Goal: Book appointment/travel/reservation

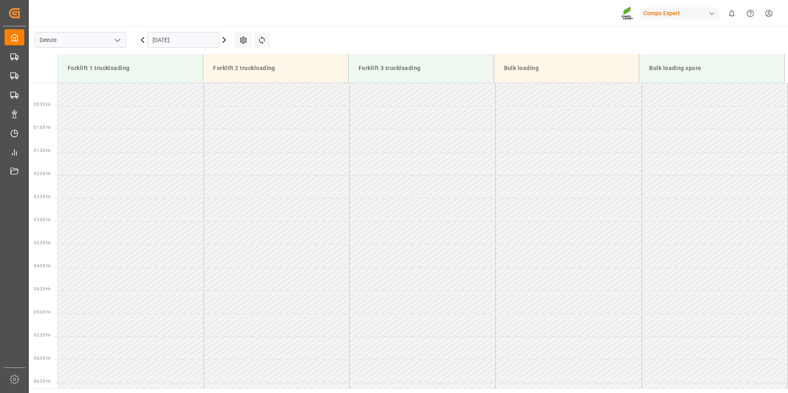
scroll to position [356, 0]
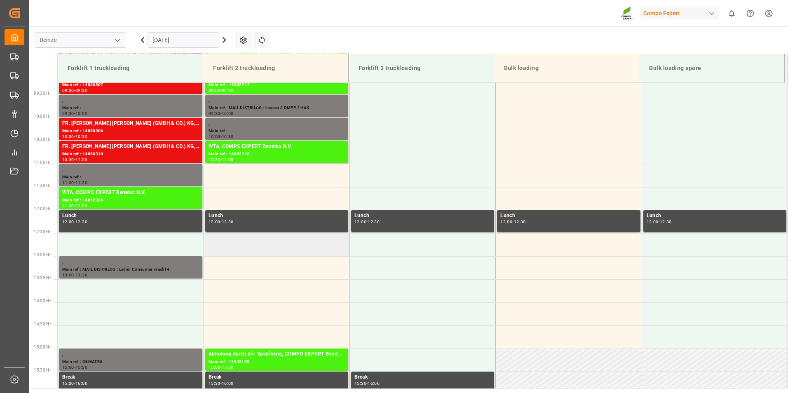
scroll to position [425, 0]
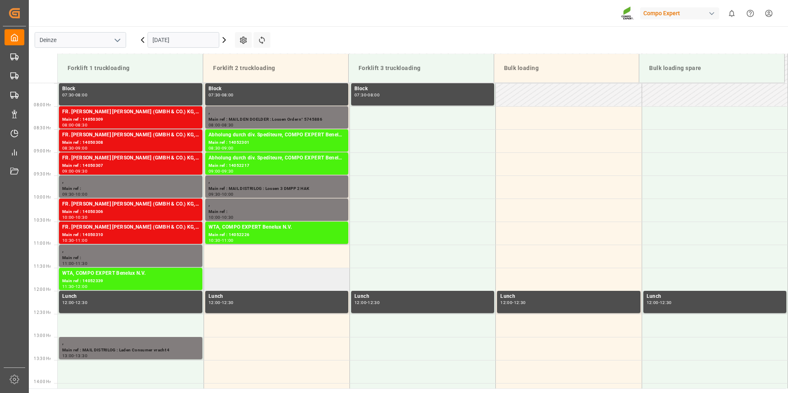
scroll to position [306, 0]
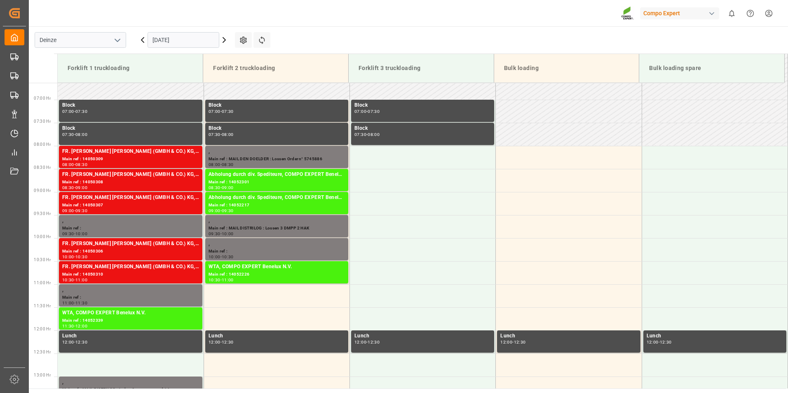
click at [191, 42] on input "[DATE]" at bounding box center [183, 40] width 72 height 16
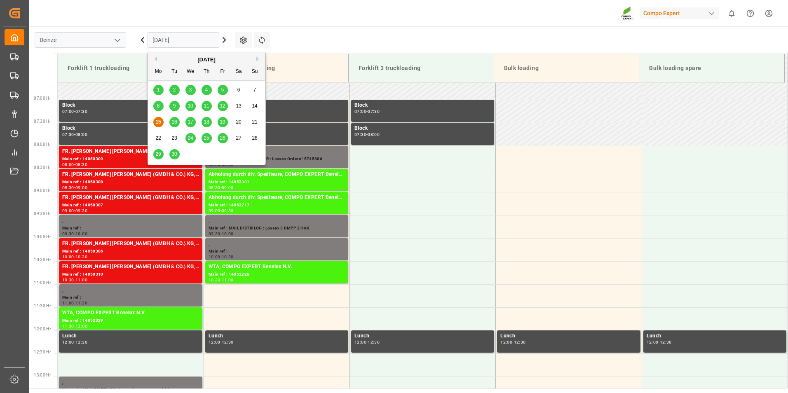
click at [175, 121] on span "16" at bounding box center [173, 122] width 5 height 6
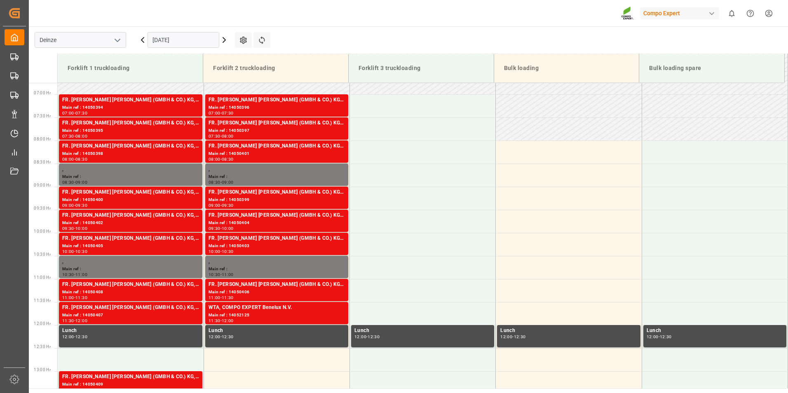
scroll to position [324, 0]
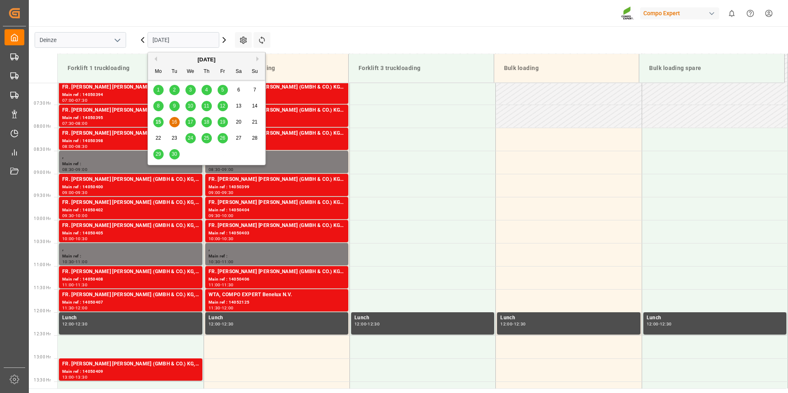
click at [195, 41] on input "[DATE]" at bounding box center [183, 40] width 72 height 16
click at [157, 125] on span "15" at bounding box center [157, 122] width 5 height 6
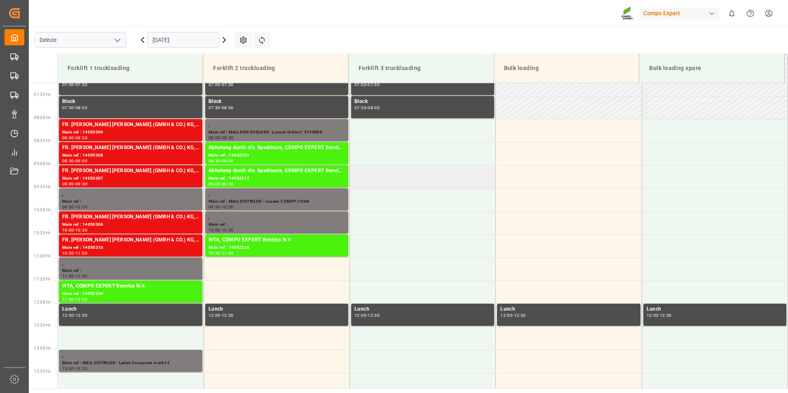
scroll to position [388, 0]
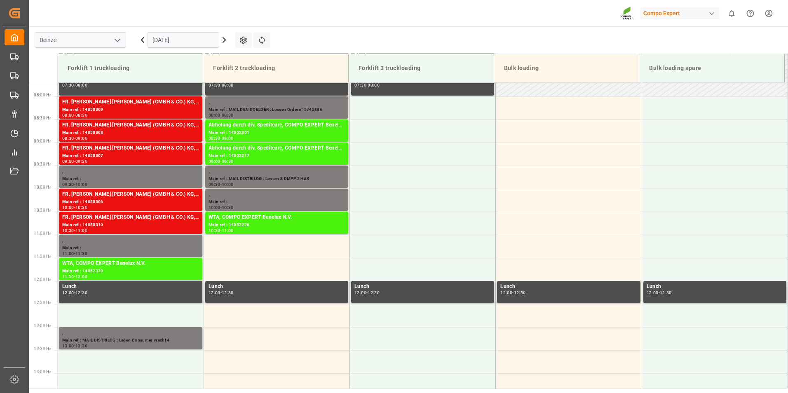
scroll to position [352, 0]
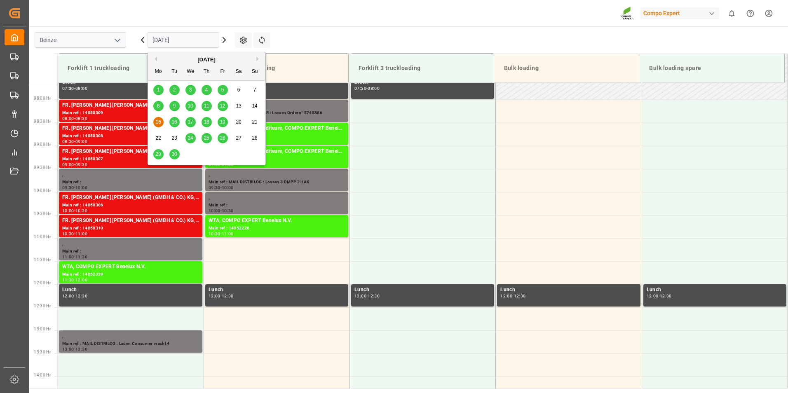
click at [192, 40] on input "[DATE]" at bounding box center [183, 40] width 72 height 16
click at [176, 121] on span "16" at bounding box center [173, 122] width 5 height 6
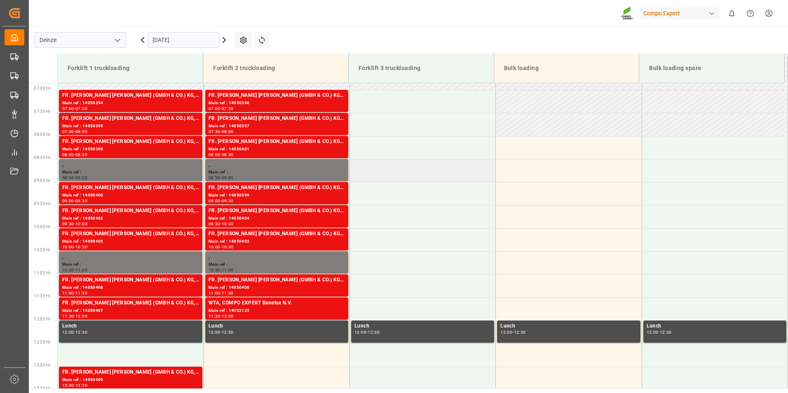
scroll to position [270, 0]
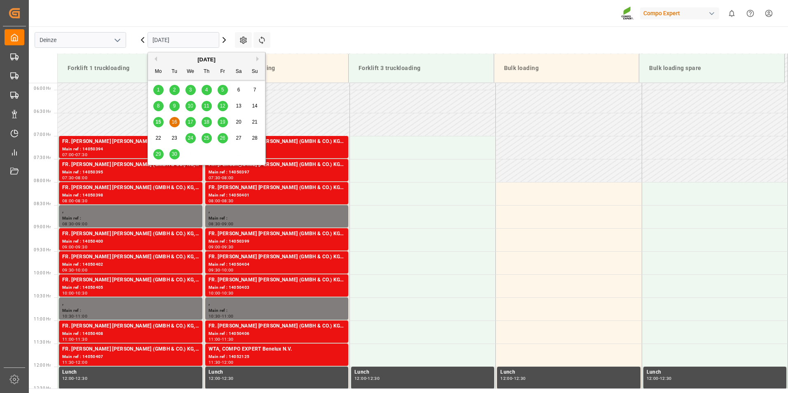
click at [197, 44] on input "[DATE]" at bounding box center [183, 40] width 72 height 16
click at [189, 123] on span "17" at bounding box center [189, 122] width 5 height 6
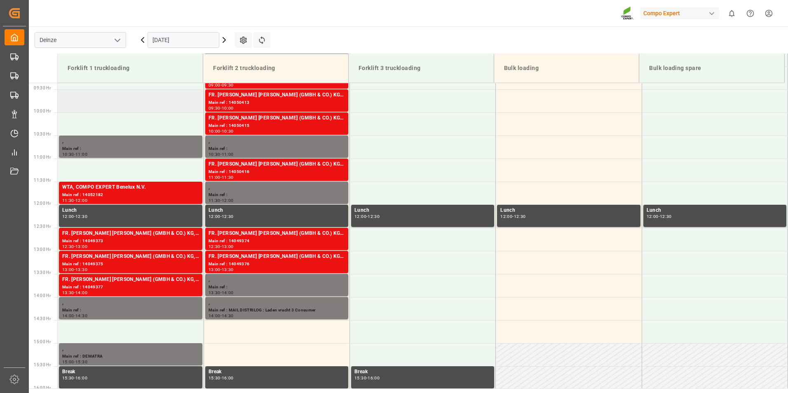
scroll to position [435, 0]
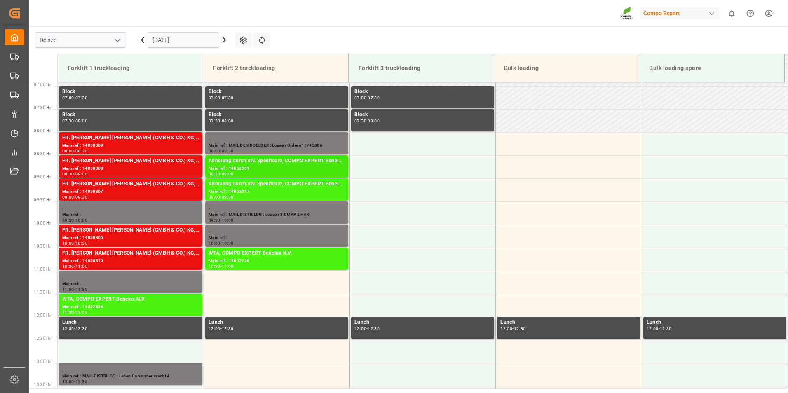
scroll to position [275, 0]
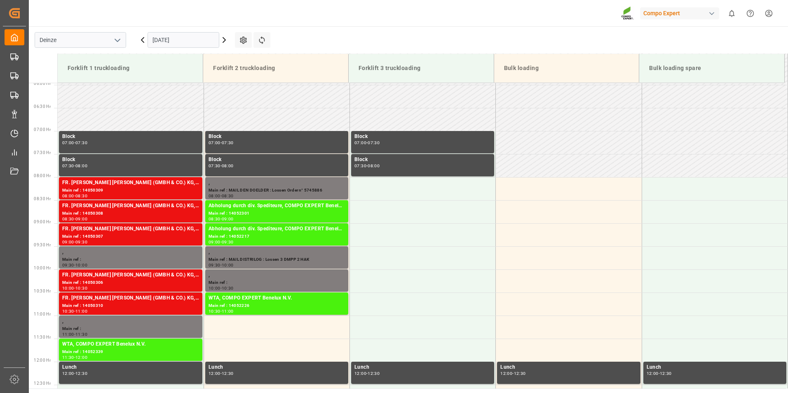
click at [195, 39] on input "[DATE]" at bounding box center [183, 40] width 72 height 16
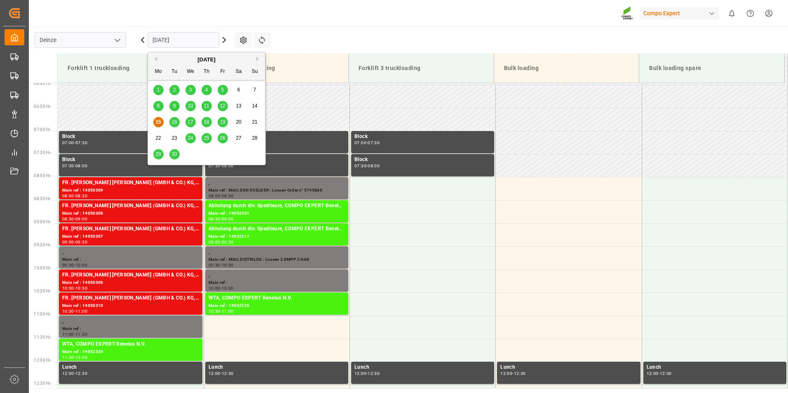
click at [175, 124] on span "16" at bounding box center [173, 122] width 5 height 6
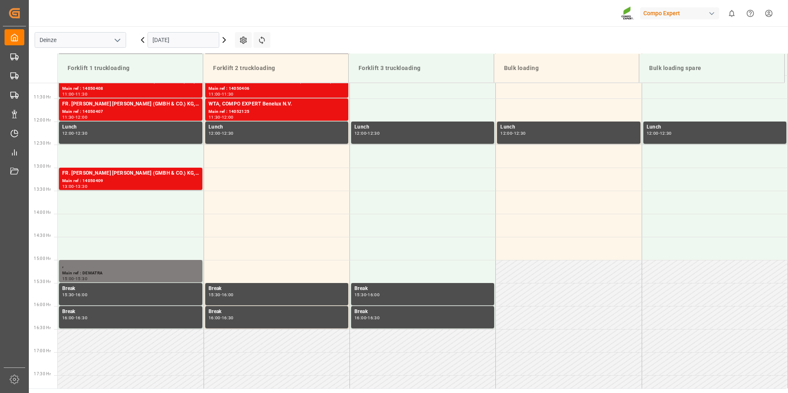
scroll to position [481, 0]
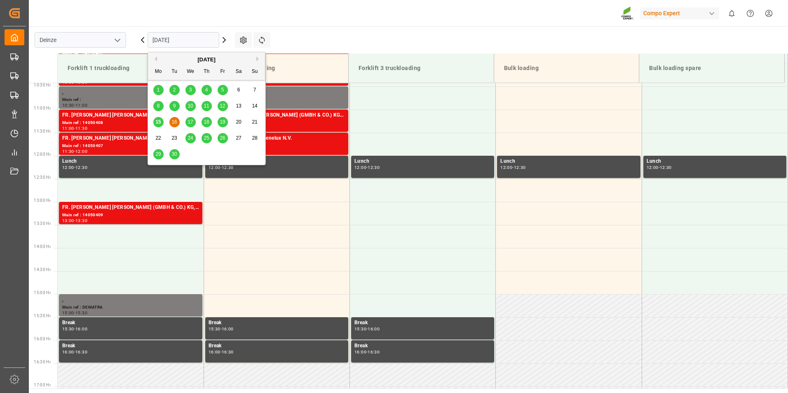
click at [180, 39] on input "[DATE]" at bounding box center [183, 40] width 72 height 16
click at [190, 124] on span "17" at bounding box center [189, 122] width 5 height 6
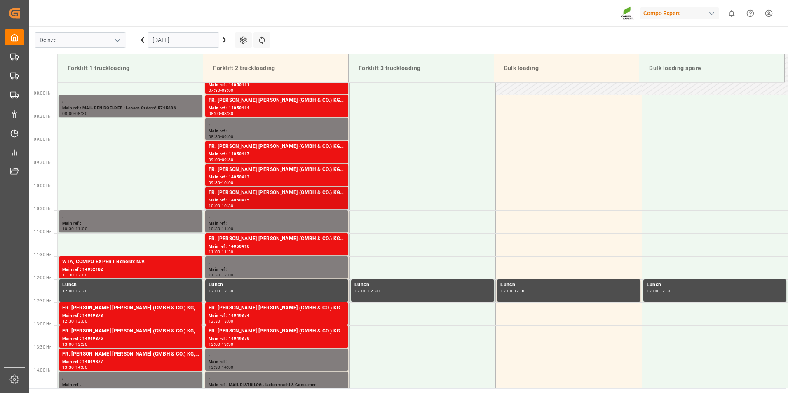
scroll to position [275, 0]
